Goal: Task Accomplishment & Management: Complete application form

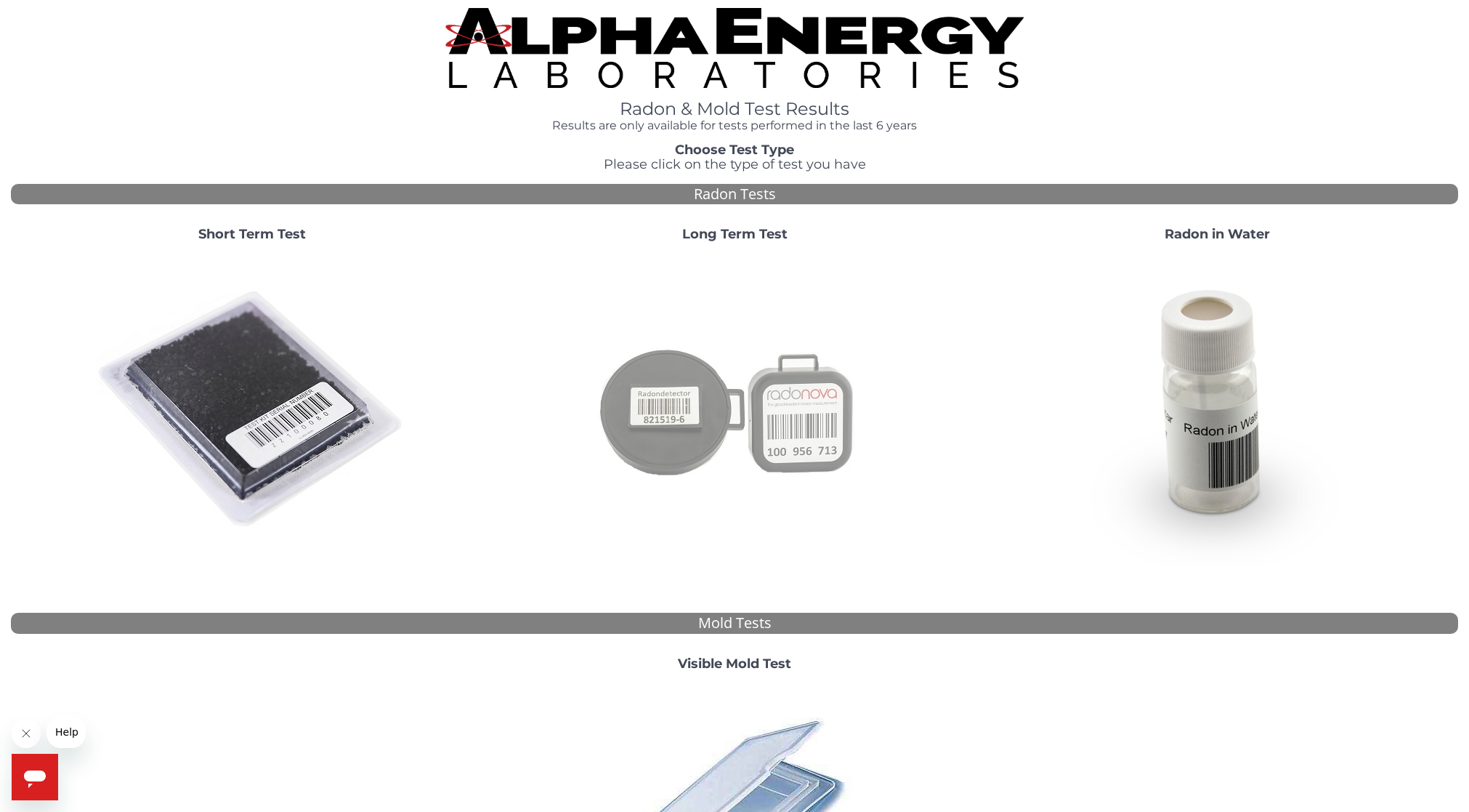
scroll to position [93, 0]
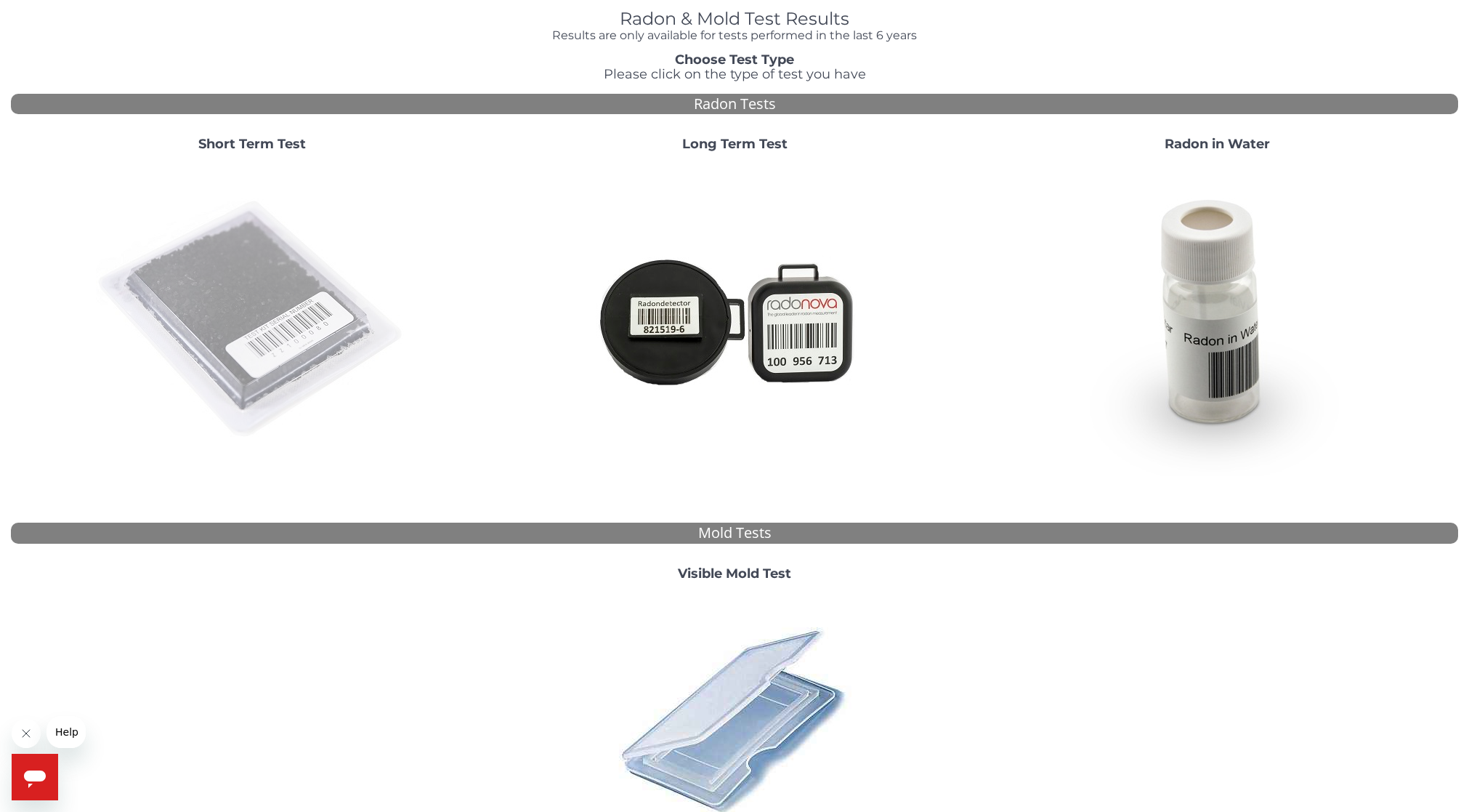
click at [285, 282] on img at bounding box center [253, 319] width 313 height 313
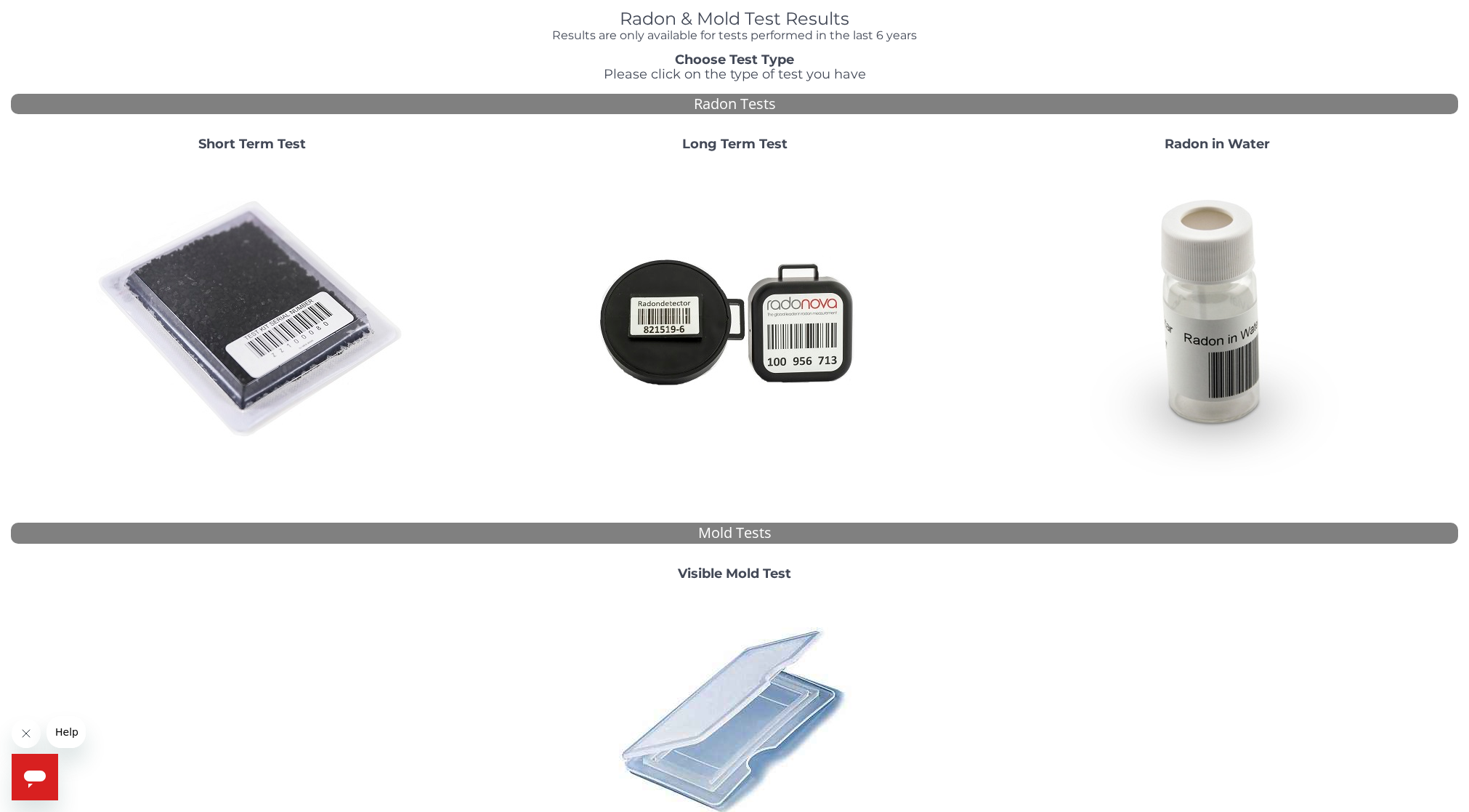
scroll to position [0, 0]
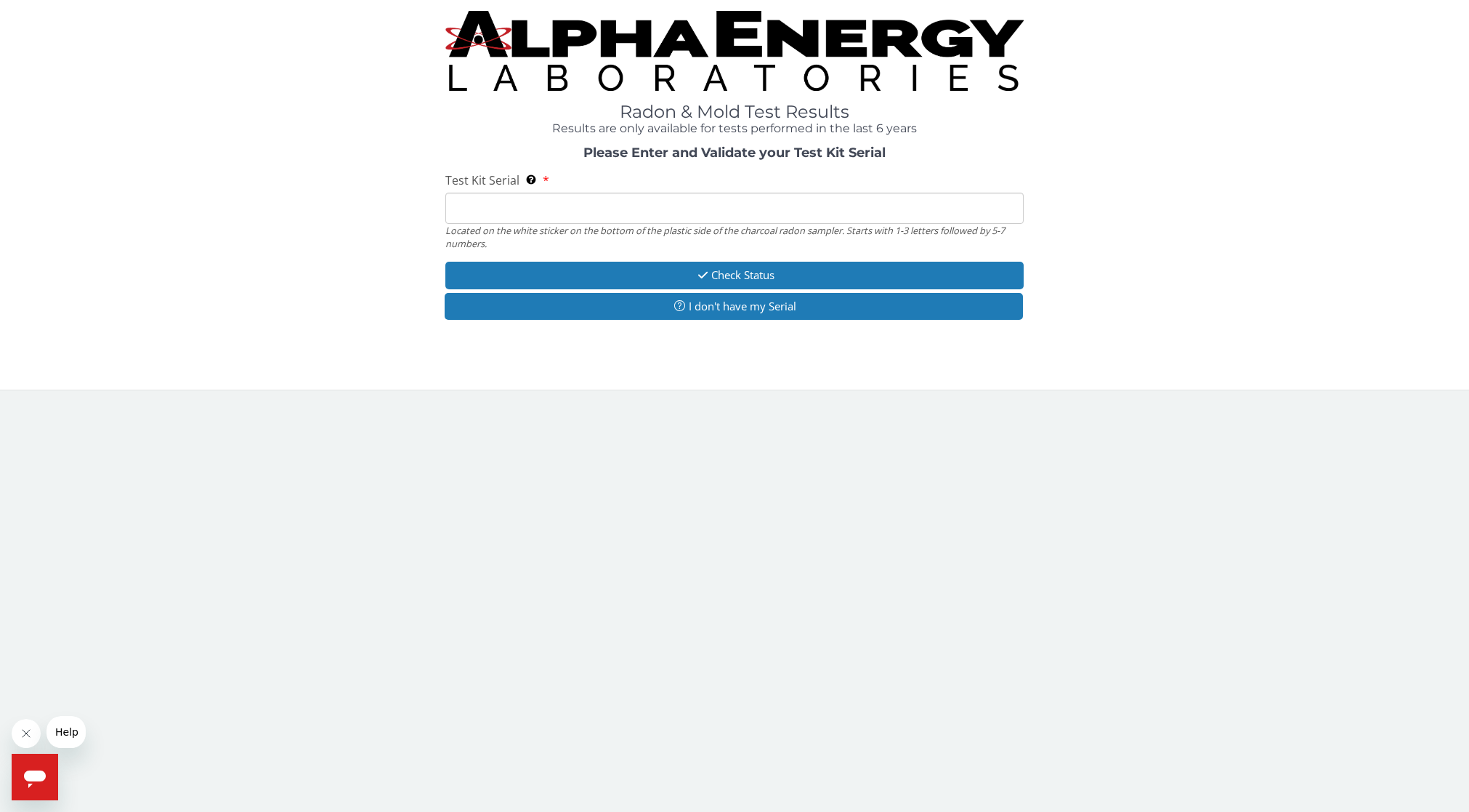
click at [645, 209] on input "Test Kit Serial Located on the white sticker on the bottom of the plastic side …" at bounding box center [734, 208] width 579 height 31
click at [748, 302] on button "I don't have my Serial" at bounding box center [734, 306] width 579 height 27
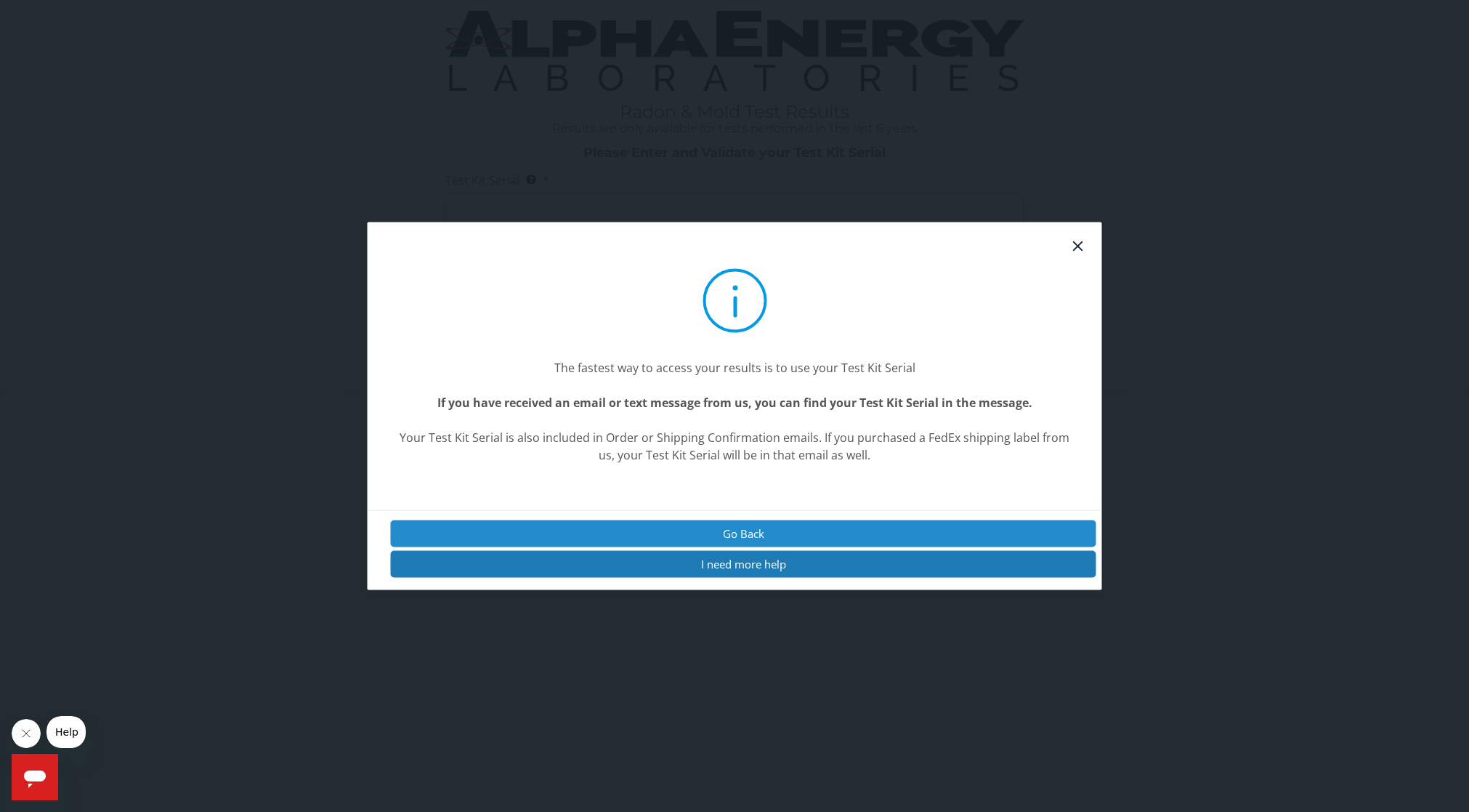
click at [755, 536] on button "Go Back" at bounding box center [744, 532] width 706 height 27
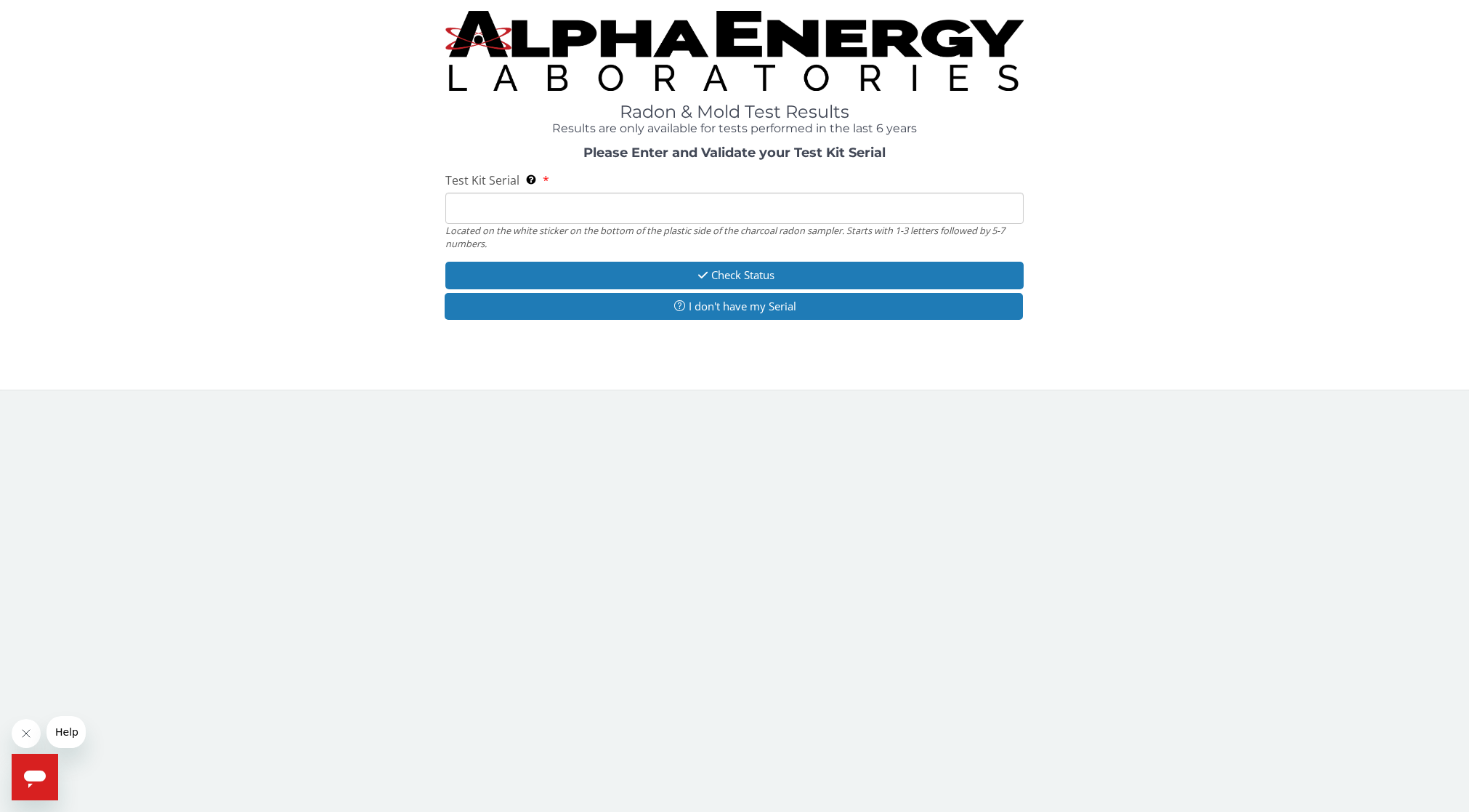
click at [568, 210] on input "Test Kit Serial Located on the white sticker on the bottom of the plastic side …" at bounding box center [734, 208] width 579 height 31
paste input "AA735010"
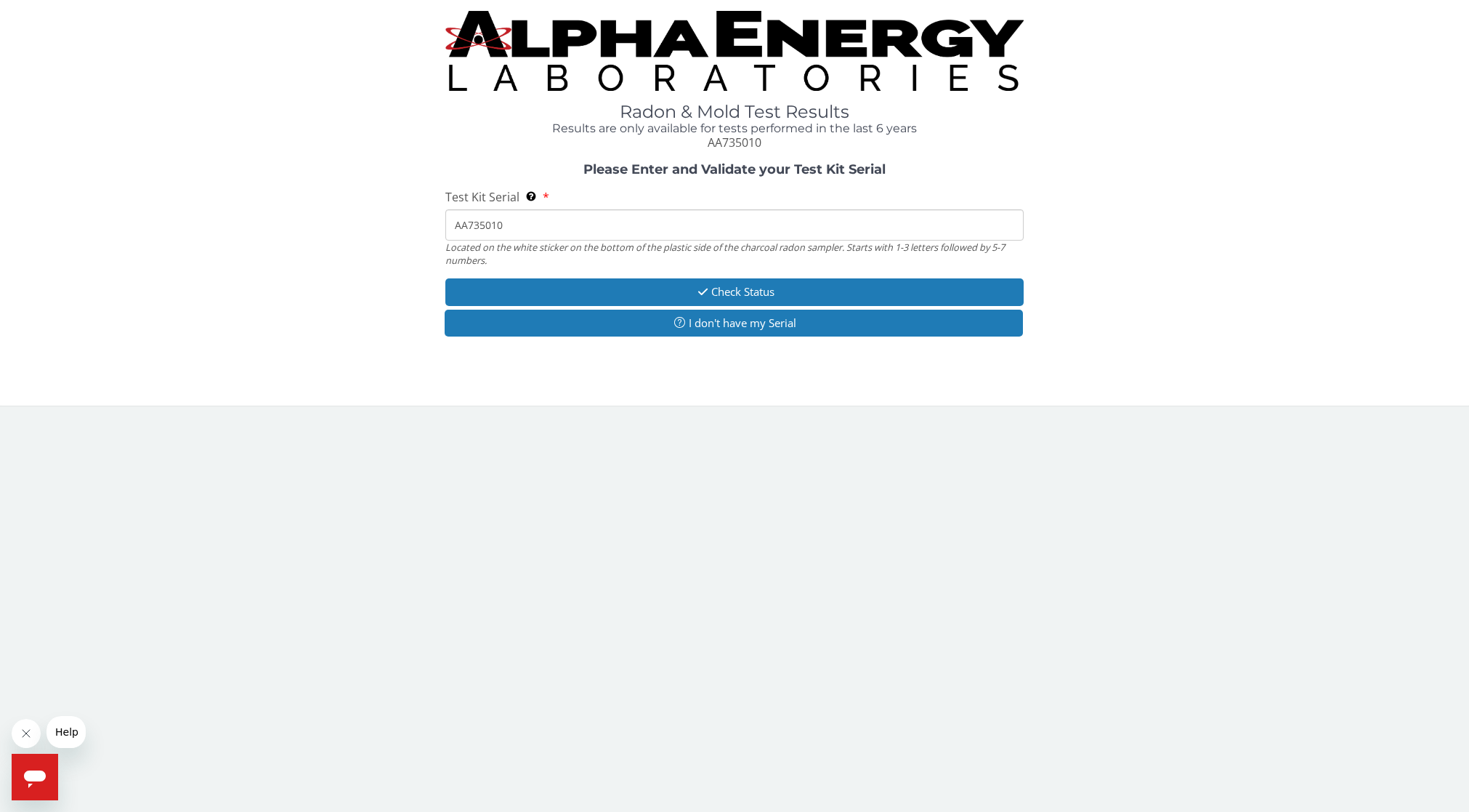
type input "AA735010"
click at [695, 287] on icon "button" at bounding box center [703, 291] width 17 height 11
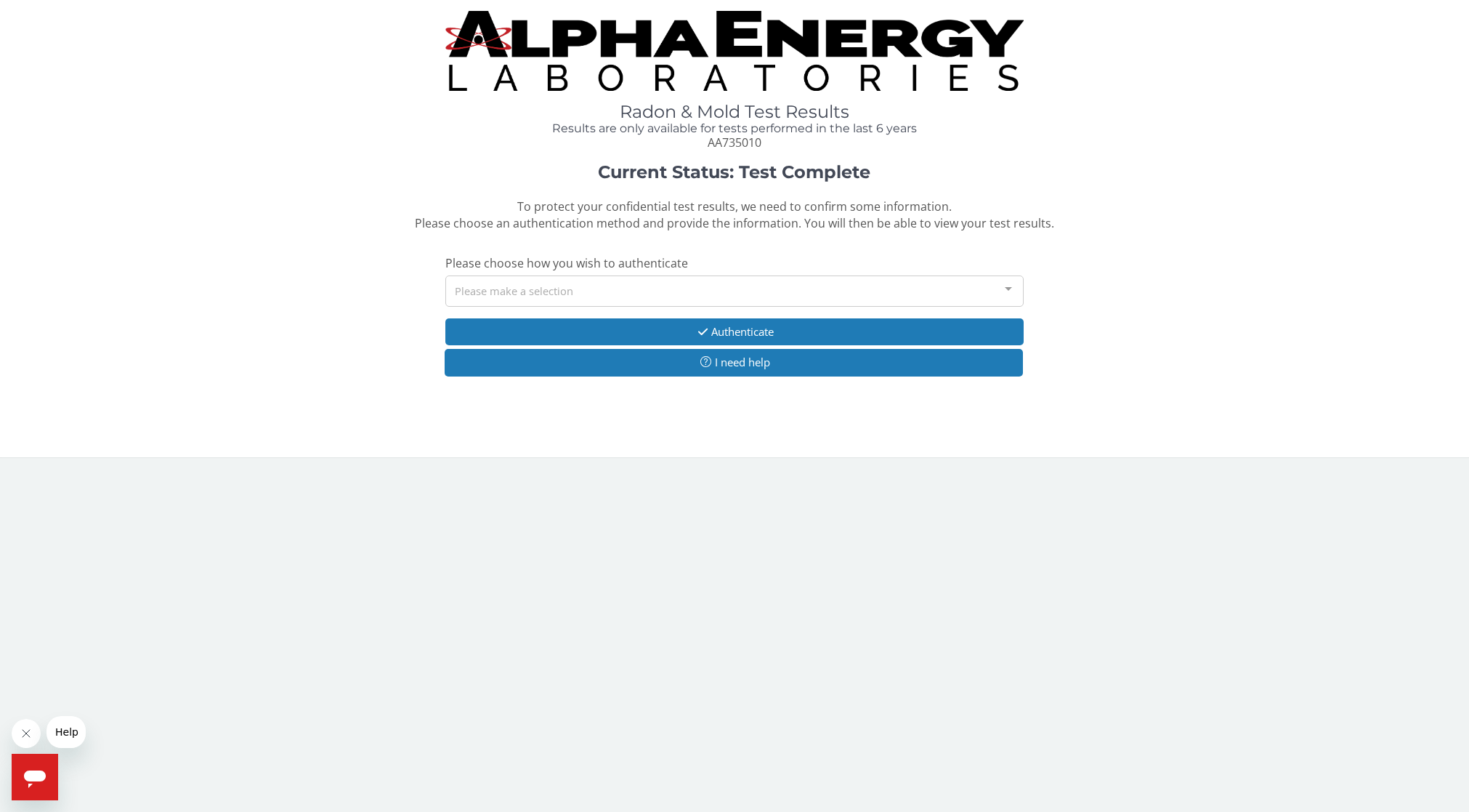
click at [774, 284] on div "Please make a selection" at bounding box center [734, 291] width 579 height 31
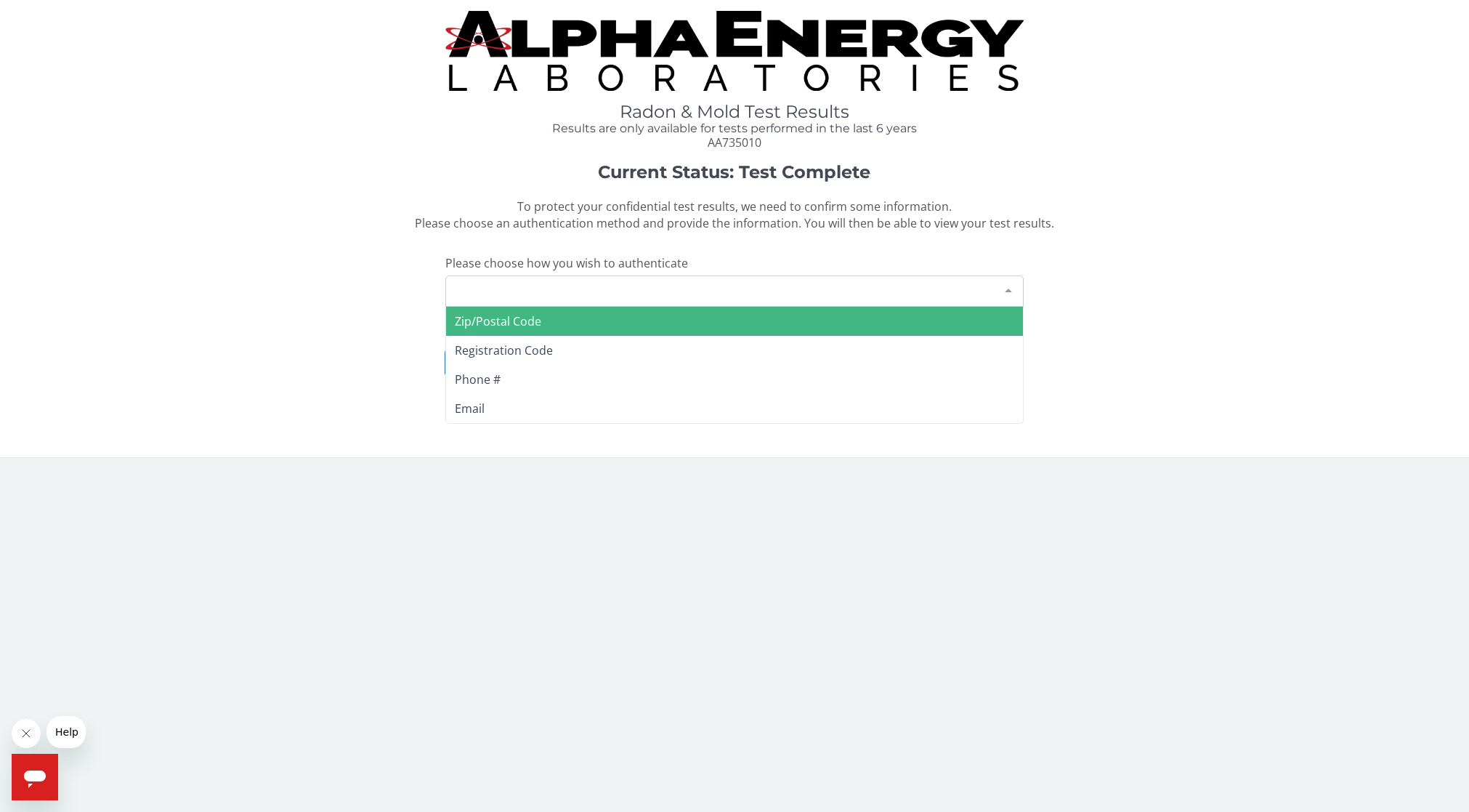
click at [606, 321] on span "Zip/Postal Code" at bounding box center [735, 321] width 578 height 29
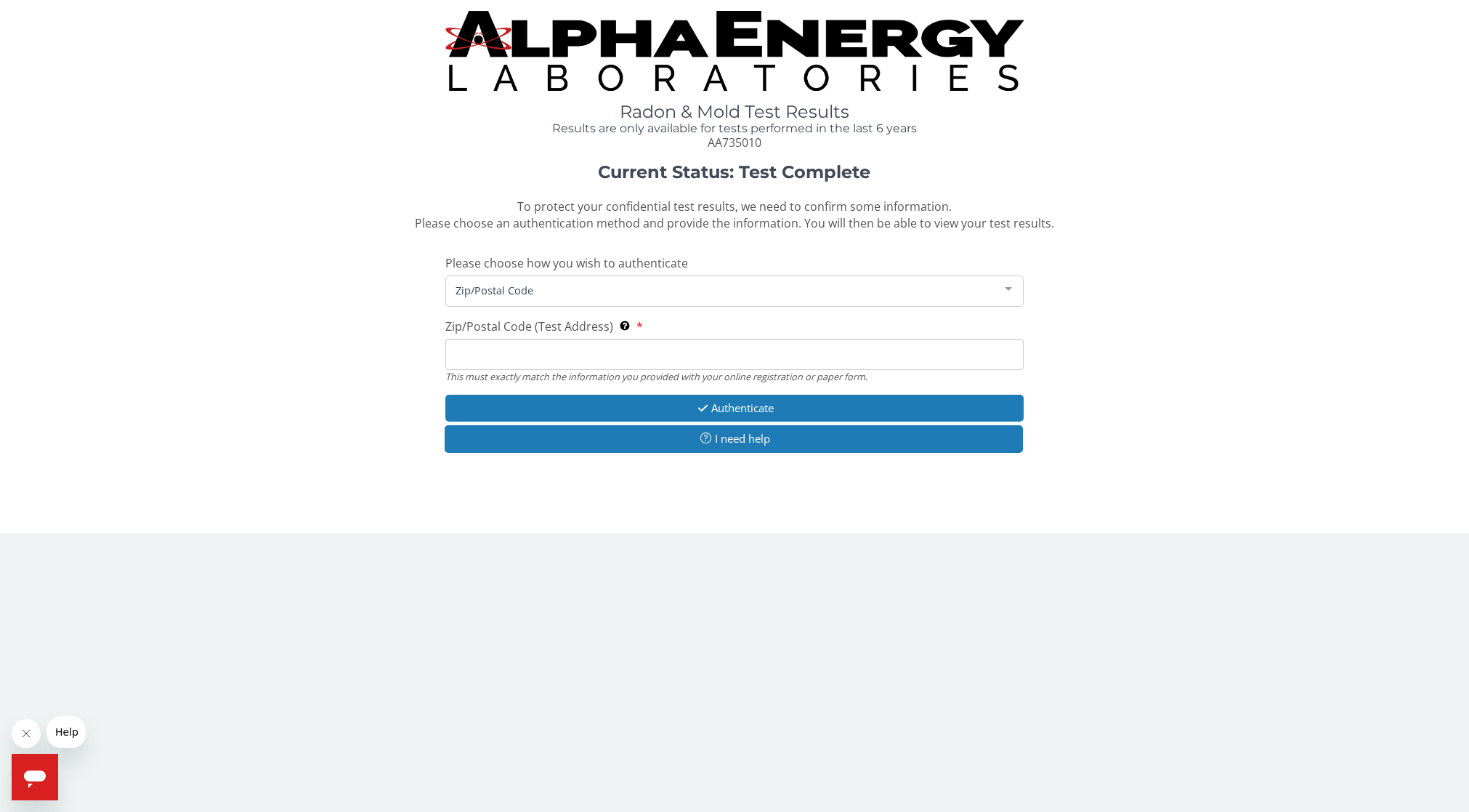
click at [598, 345] on input "Zip/Postal Code (Test Address) This must exactly match the information you prov…" at bounding box center [734, 354] width 579 height 31
type input "20194"
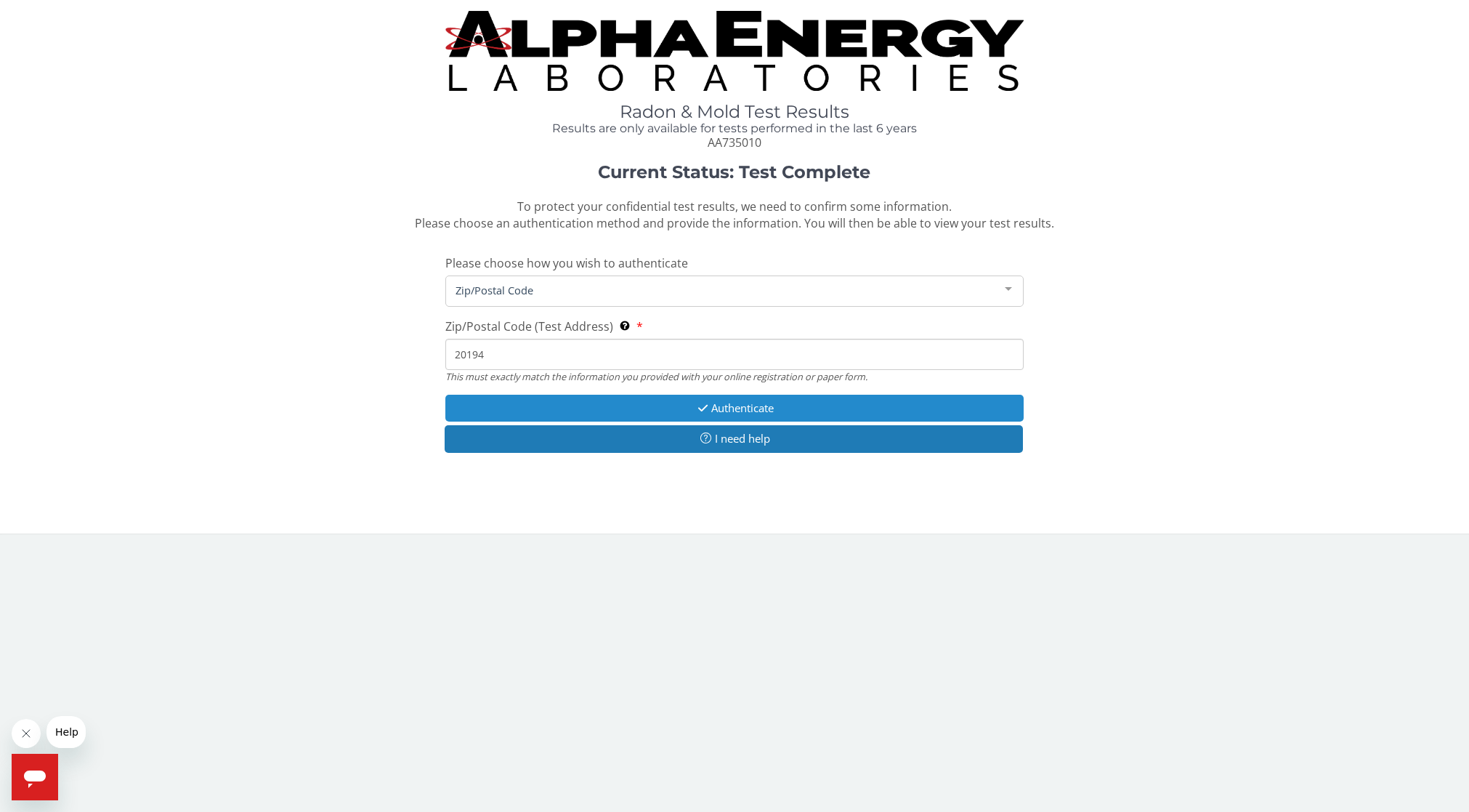
click at [725, 405] on button "Authenticate" at bounding box center [734, 407] width 579 height 27
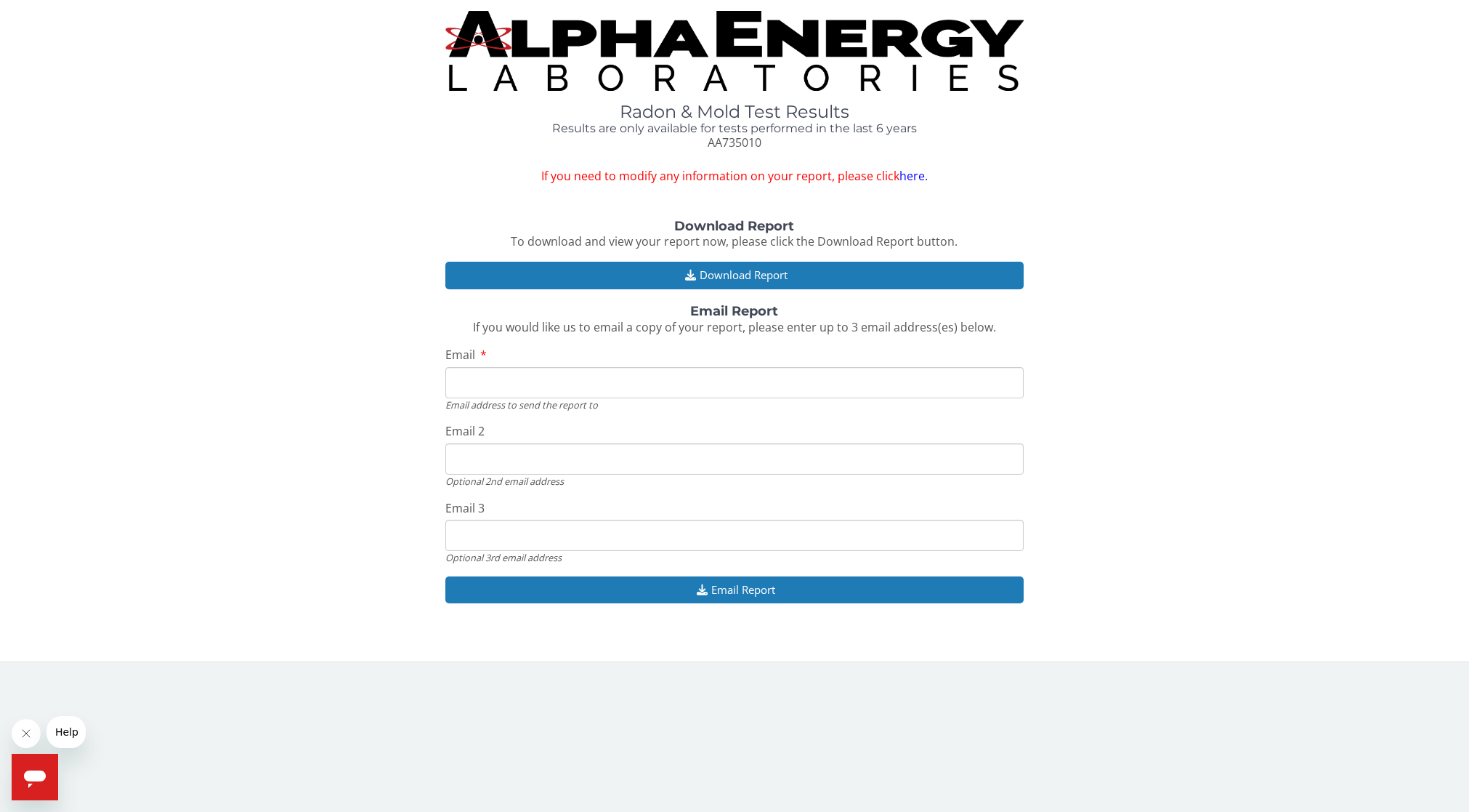
click at [658, 383] on input "Email" at bounding box center [734, 382] width 579 height 31
type input "[EMAIL_ADDRESS][DOMAIN_NAME]"
click at [749, 586] on button "Email Report" at bounding box center [734, 589] width 579 height 27
